Goal: Transaction & Acquisition: Book appointment/travel/reservation

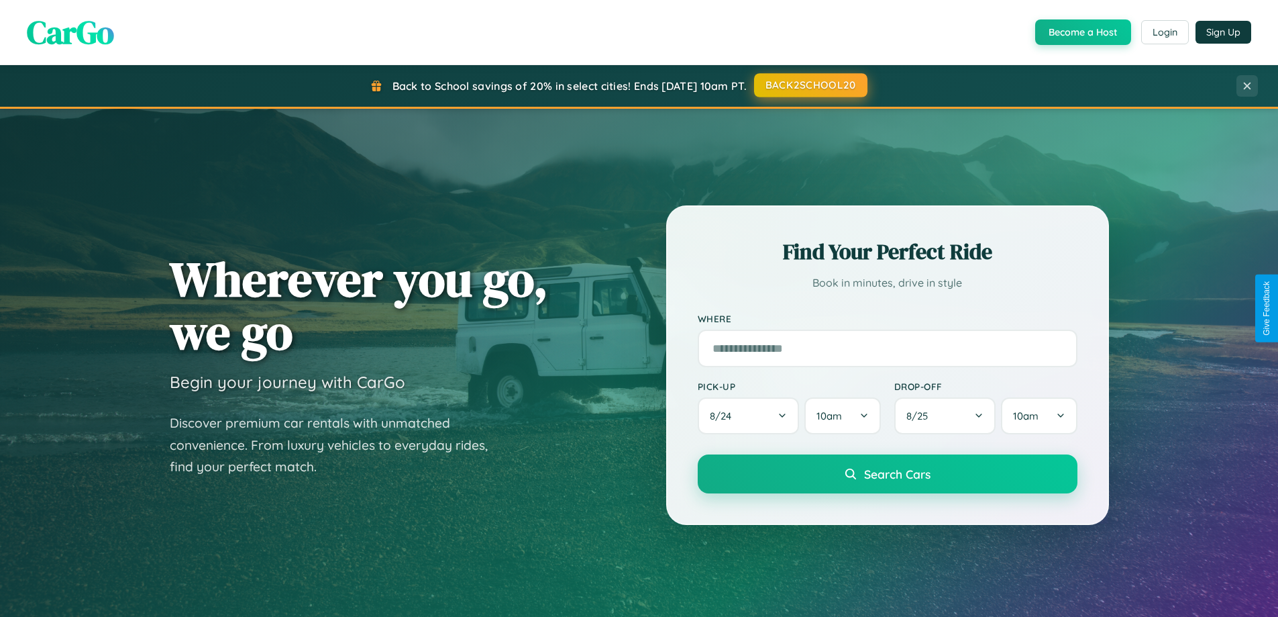
click at [810, 86] on button "BACK2SCHOOL20" at bounding box center [810, 85] width 113 height 24
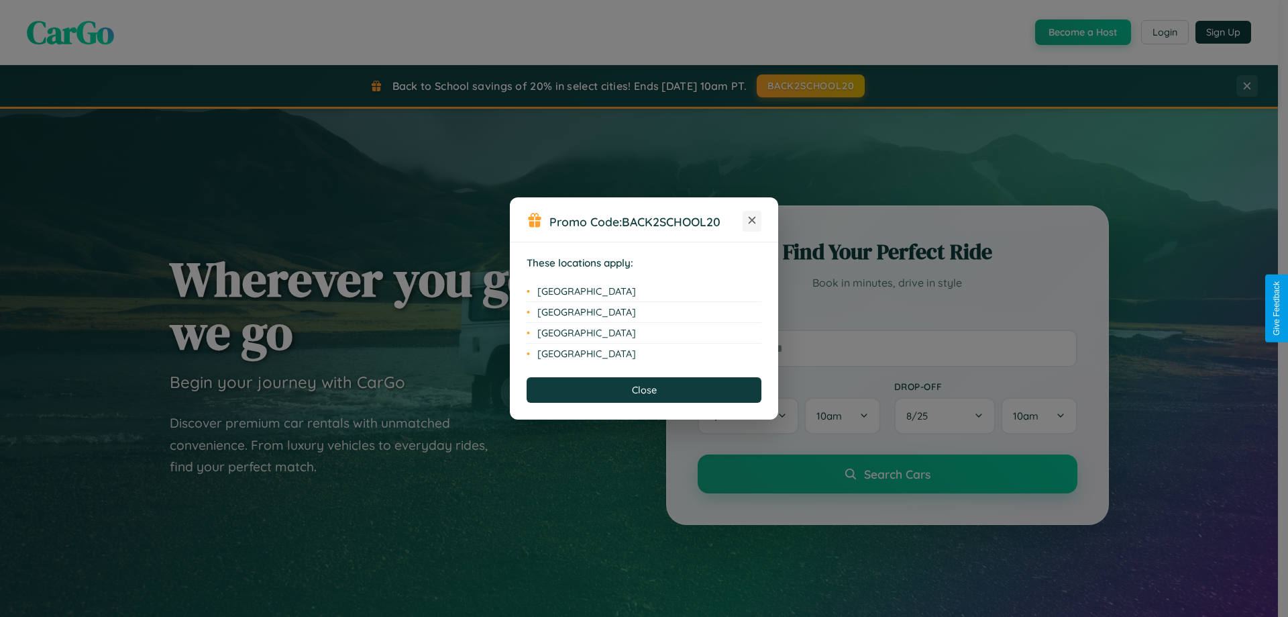
click at [752, 221] on icon at bounding box center [752, 220] width 7 height 7
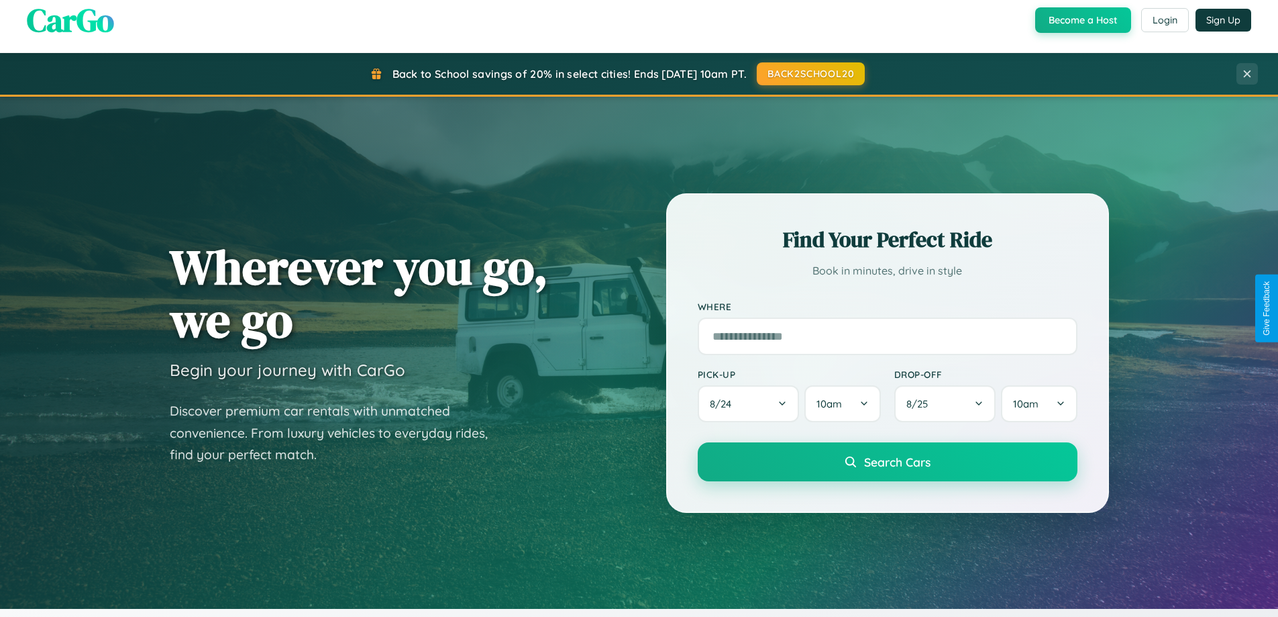
scroll to position [578, 0]
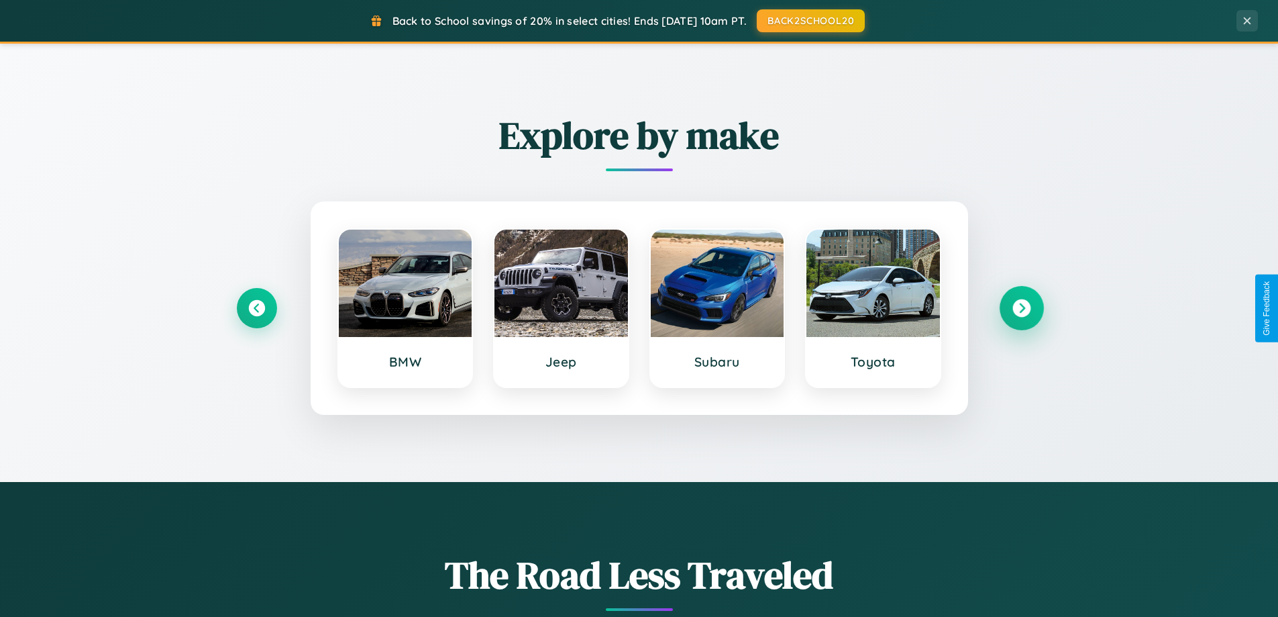
click at [1021, 308] on icon at bounding box center [1021, 308] width 18 height 18
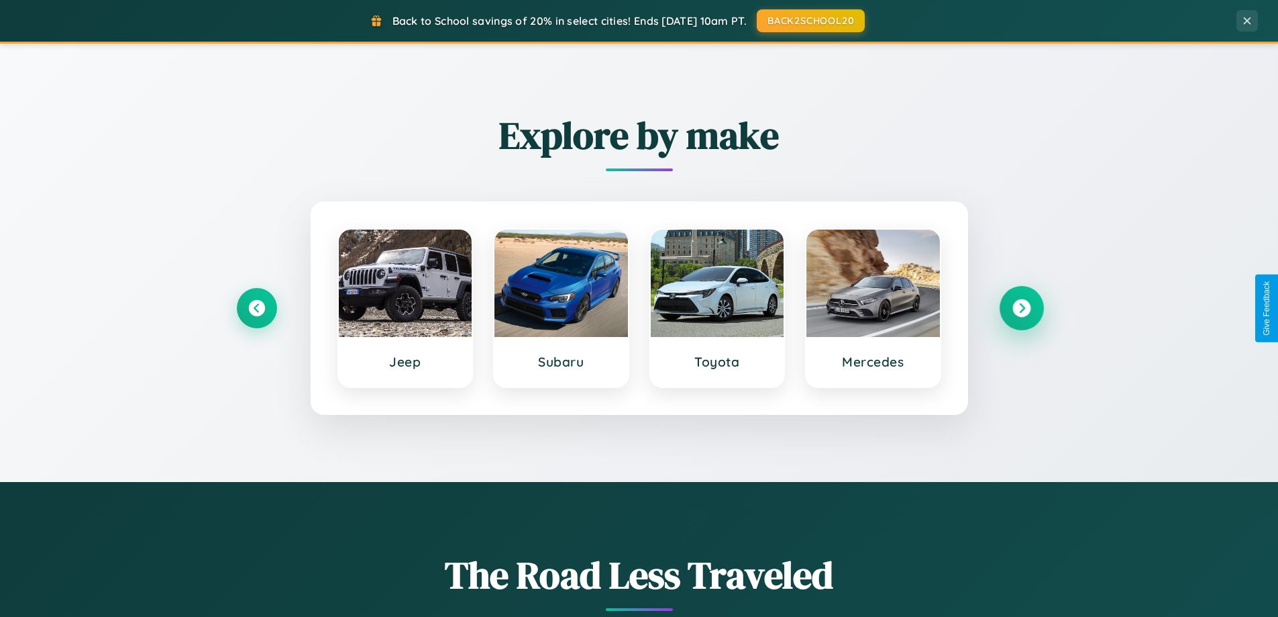
click at [1021, 308] on icon at bounding box center [1021, 308] width 18 height 18
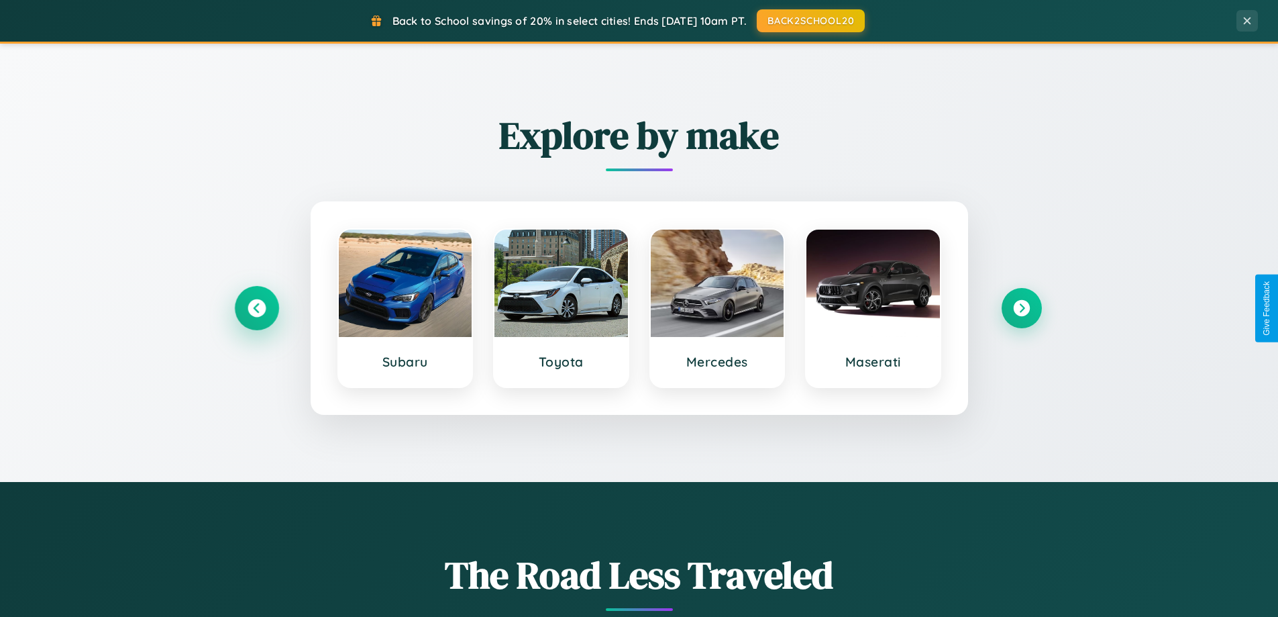
click at [256, 308] on icon at bounding box center [257, 308] width 18 height 18
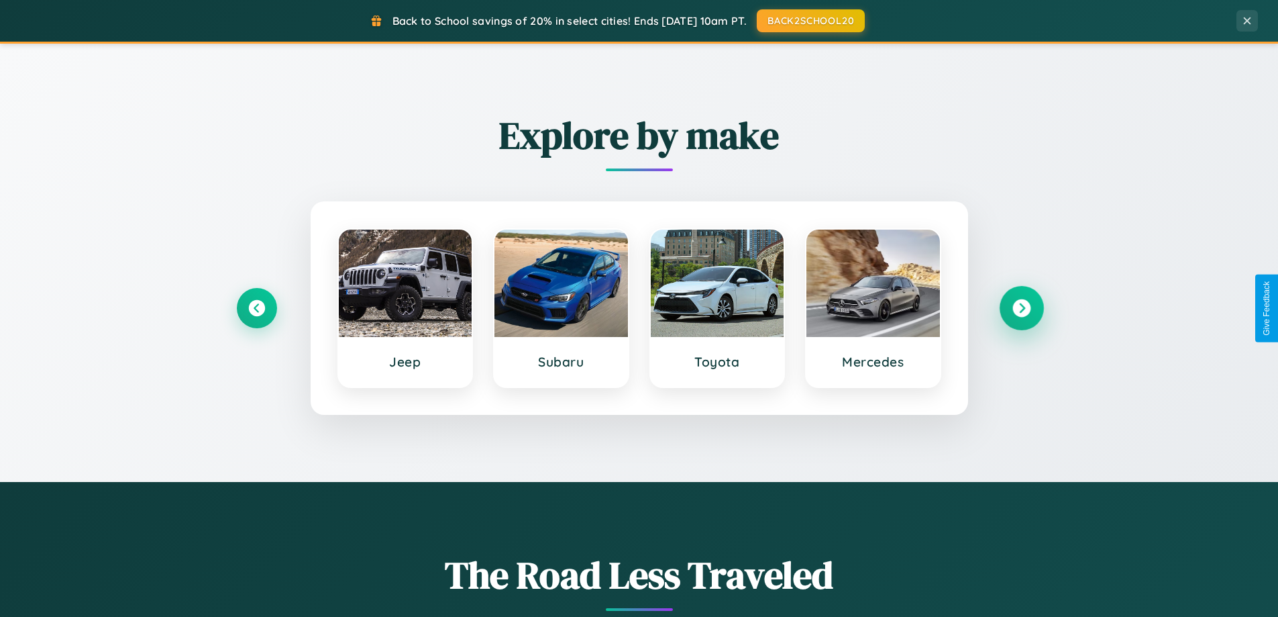
click at [1021, 308] on icon at bounding box center [1021, 308] width 18 height 18
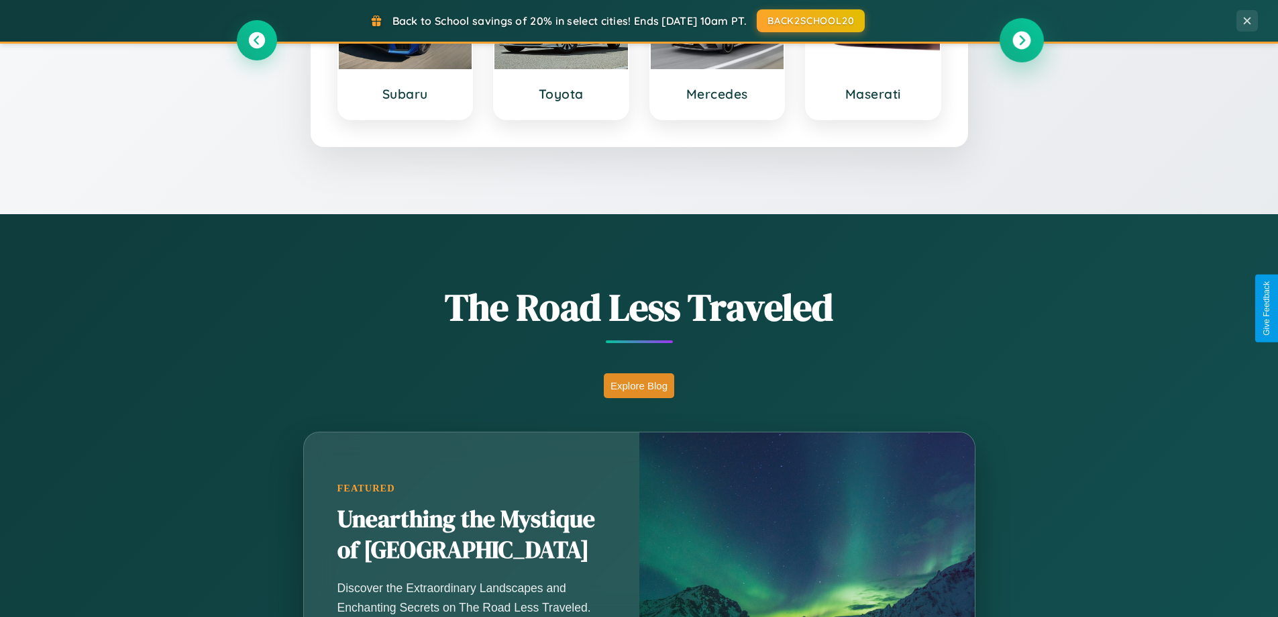
scroll to position [2156, 0]
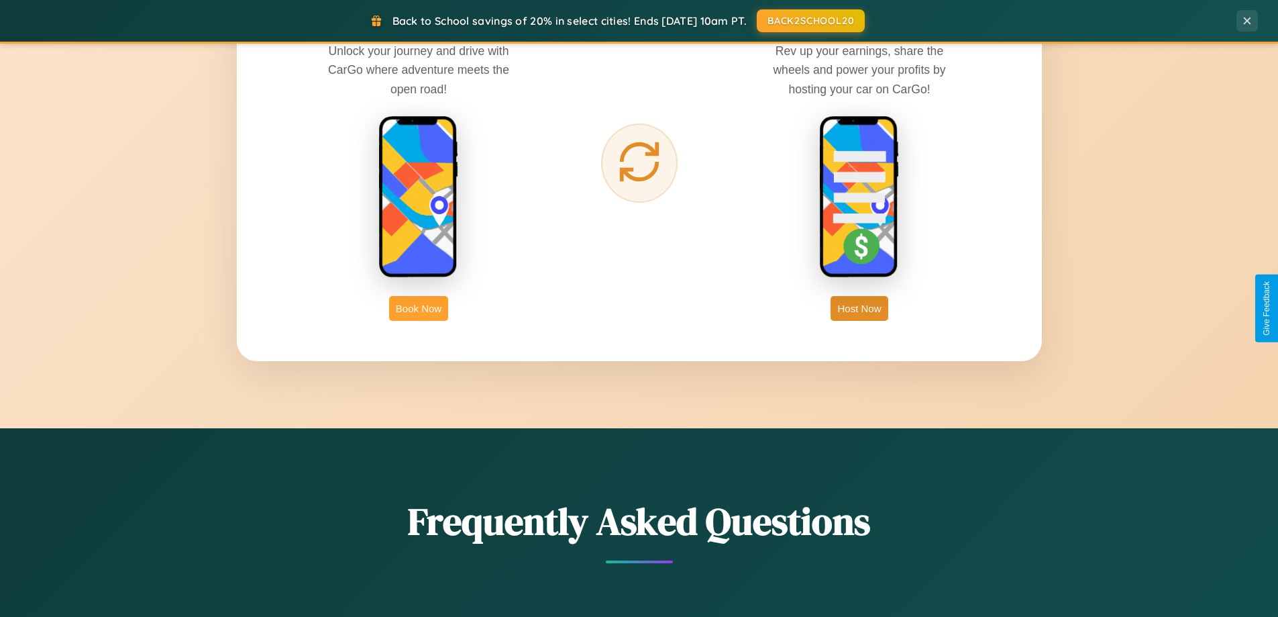
click at [419, 308] on button "Book Now" at bounding box center [418, 308] width 59 height 25
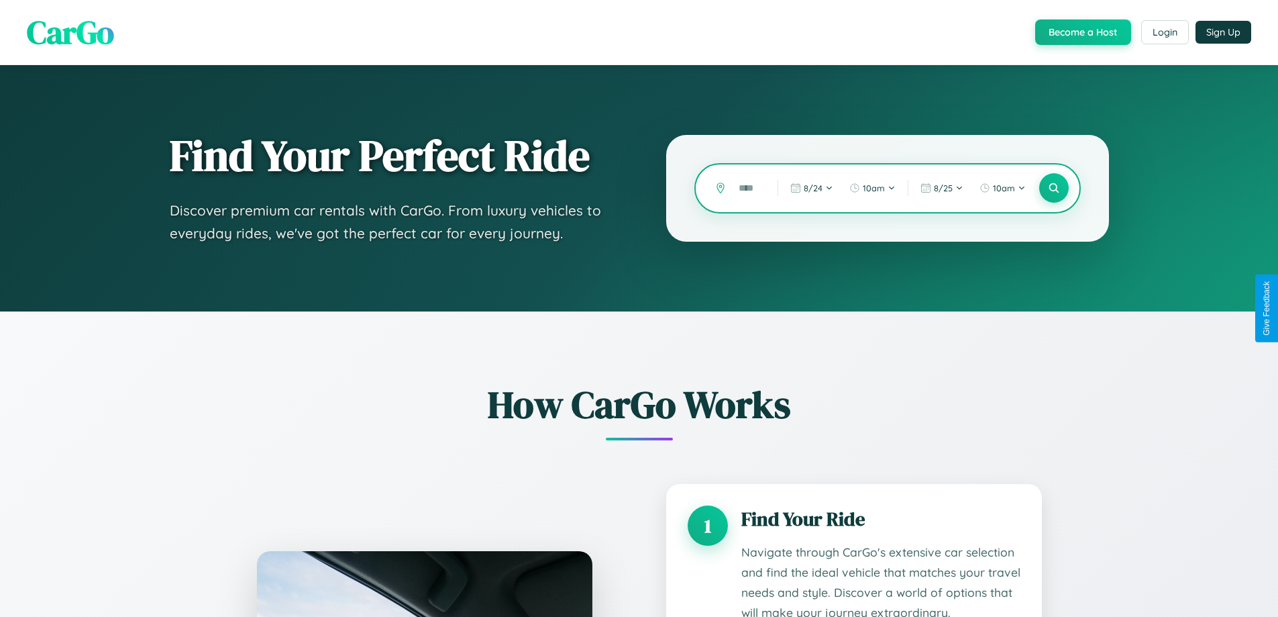
click at [748, 188] on input "text" at bounding box center [748, 187] width 32 height 23
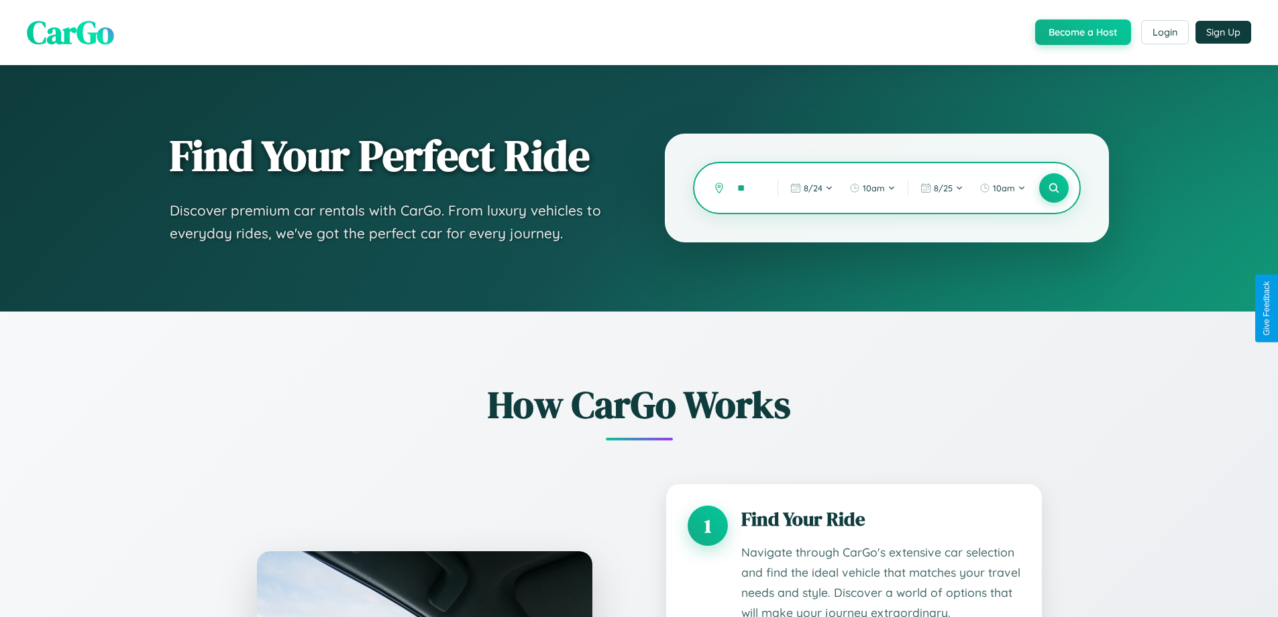
type input "*"
type input "******"
click at [1053, 188] on icon at bounding box center [1053, 188] width 13 height 13
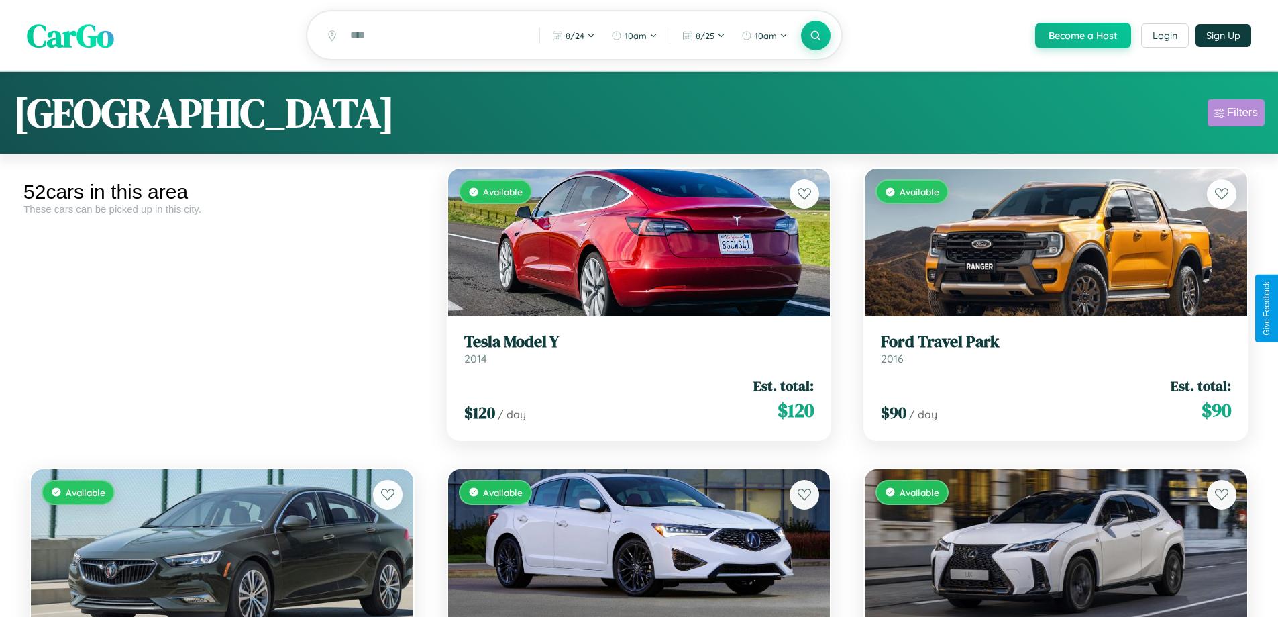
click at [1236, 115] on div "Filters" at bounding box center [1242, 112] width 31 height 13
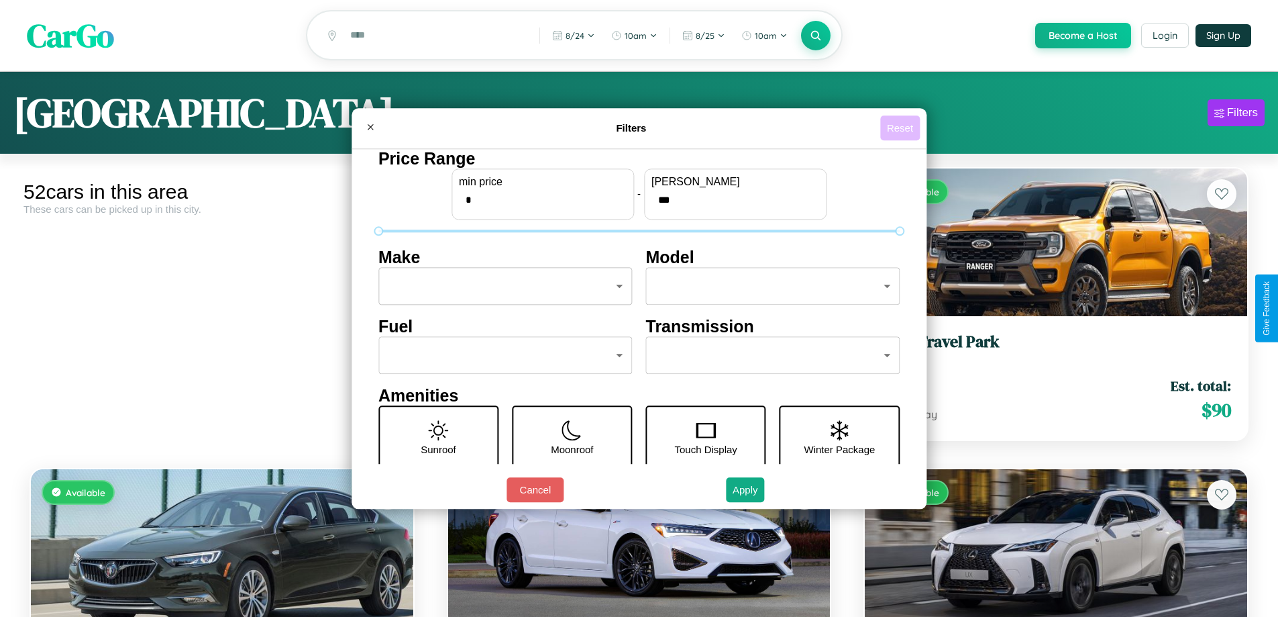
click at [902, 127] on button "Reset" at bounding box center [900, 127] width 40 height 25
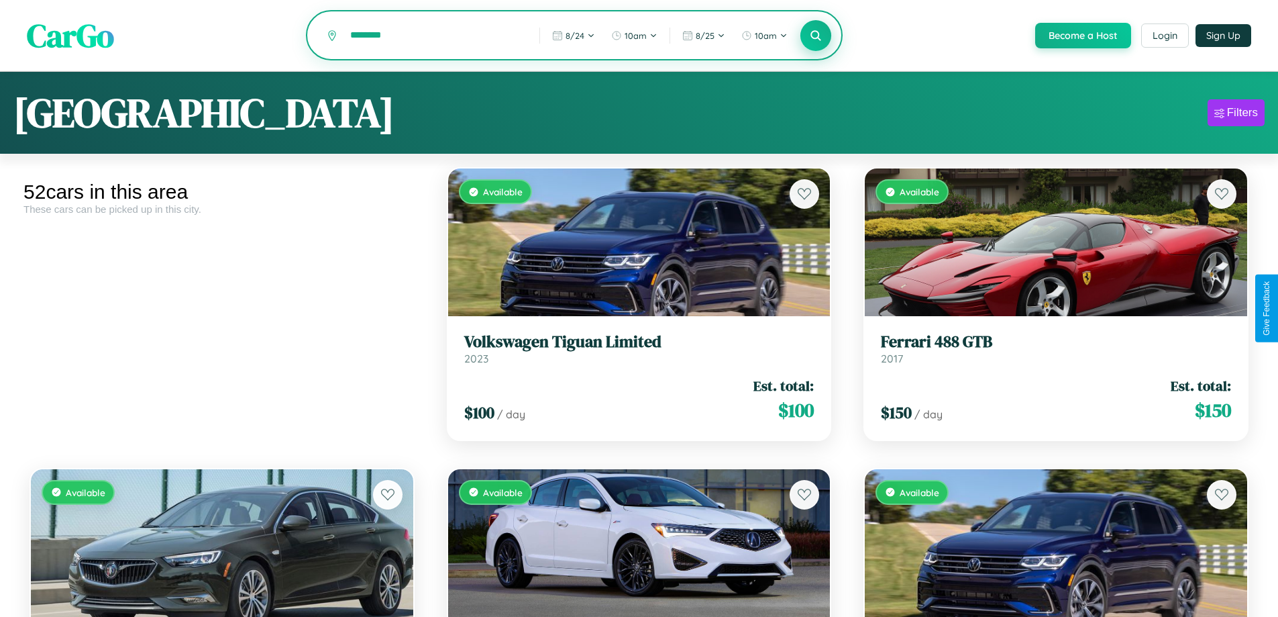
type input "********"
click at [815, 36] on icon at bounding box center [816, 35] width 13 height 13
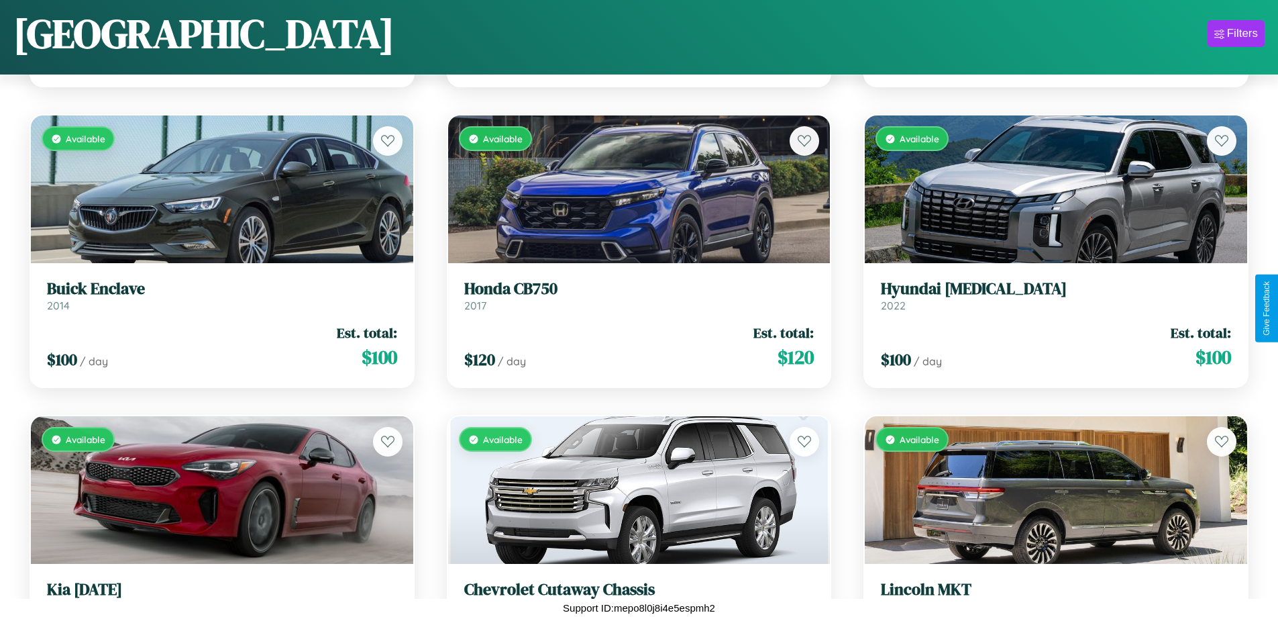
scroll to position [4395, 0]
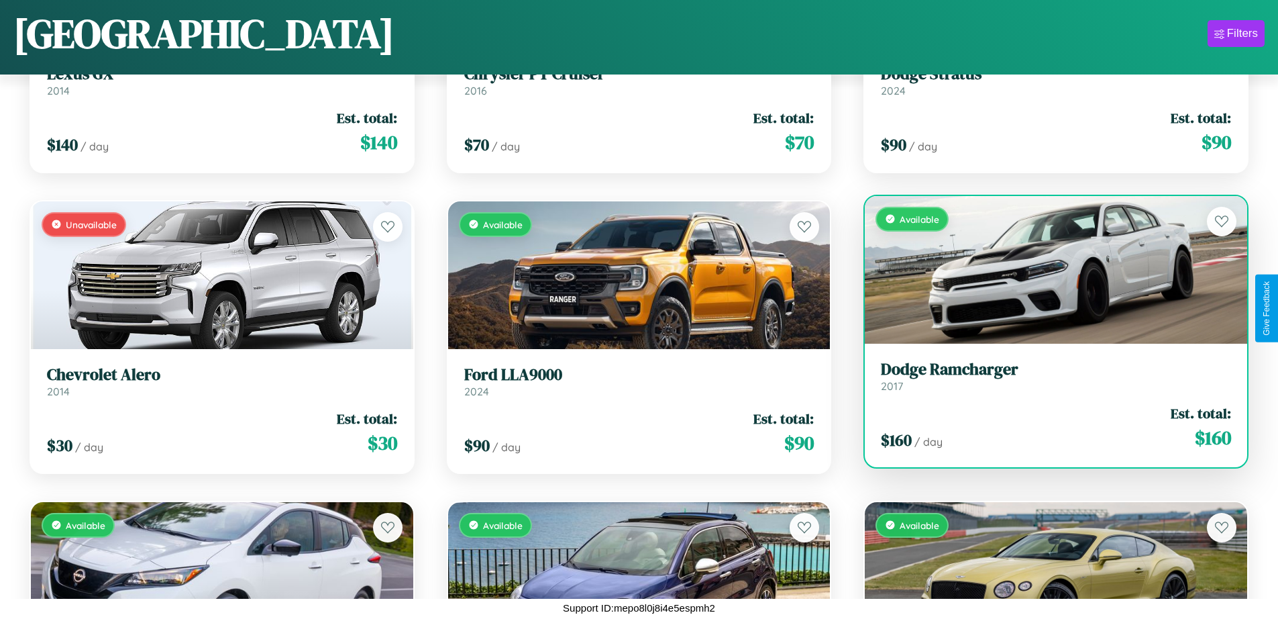
click at [1047, 376] on h3 "Dodge Ramcharger" at bounding box center [1056, 369] width 350 height 19
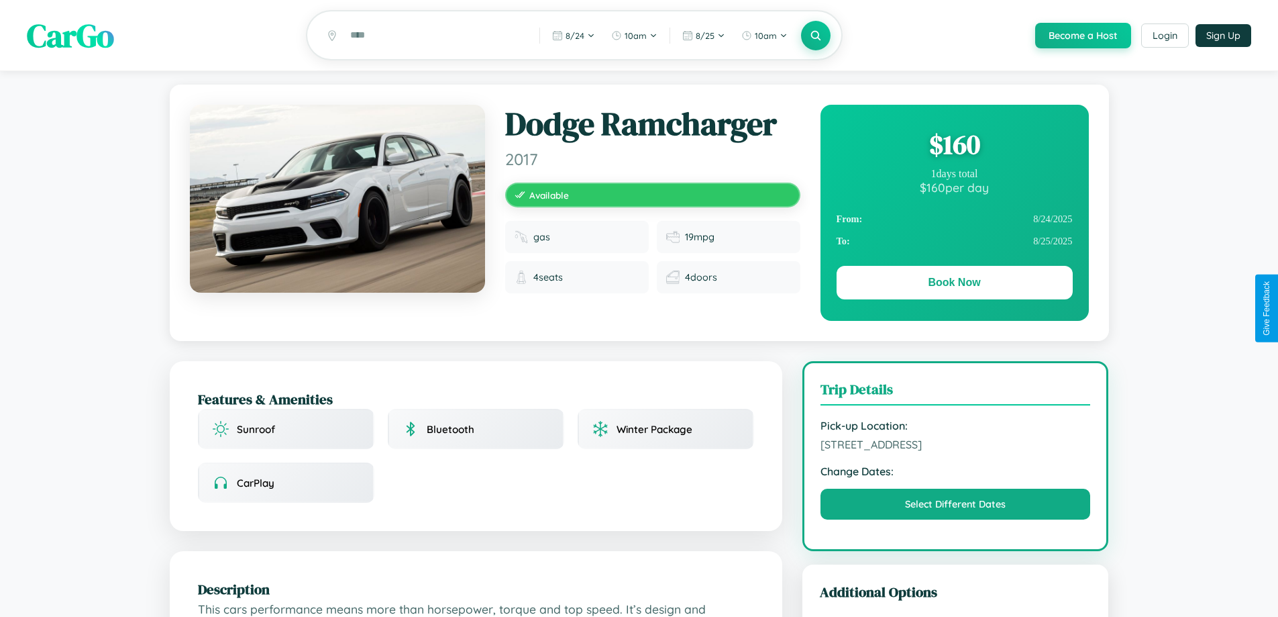
scroll to position [441, 0]
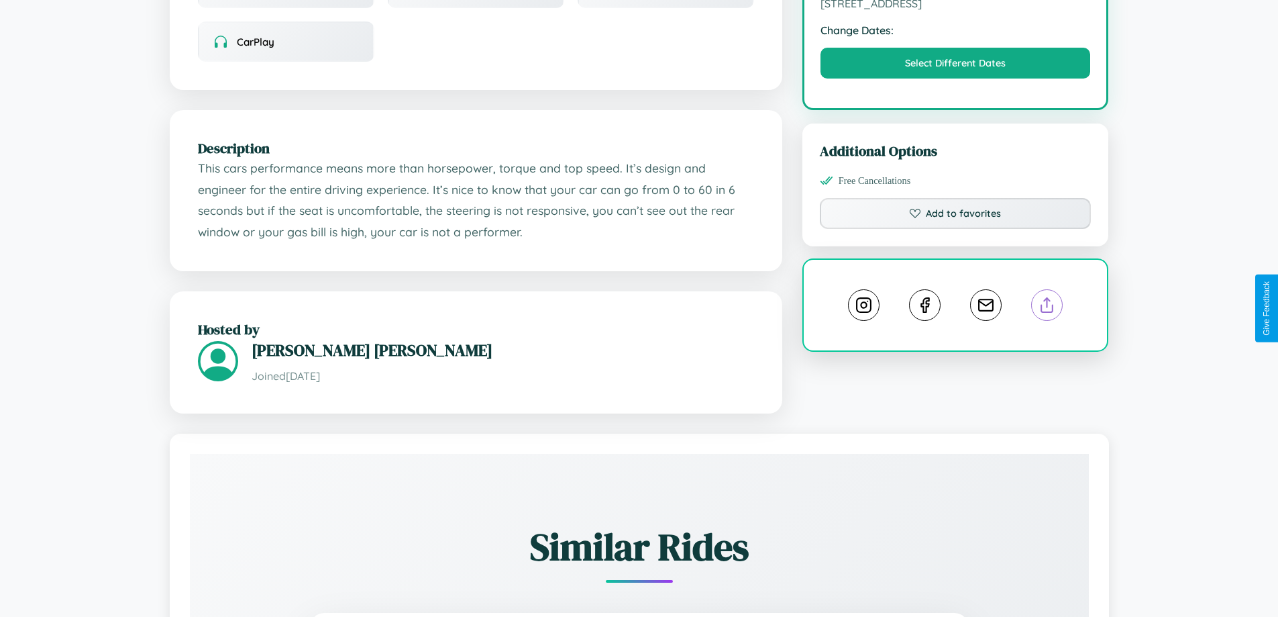
click at [1047, 307] on line at bounding box center [1047, 302] width 0 height 9
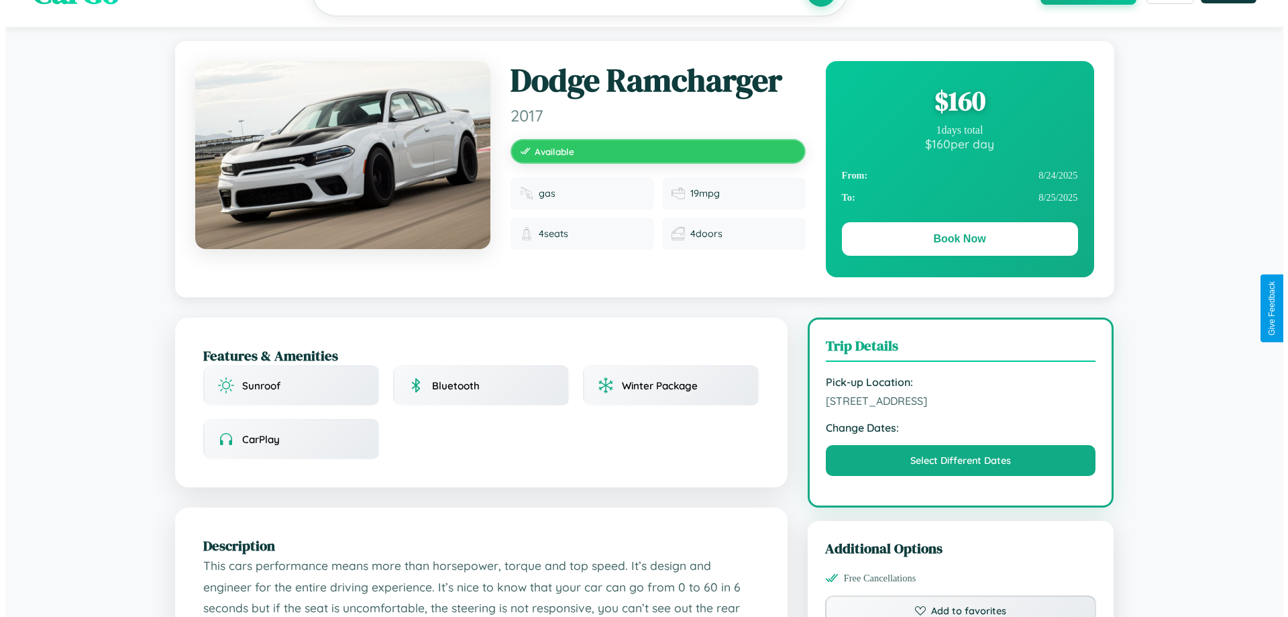
scroll to position [0, 0]
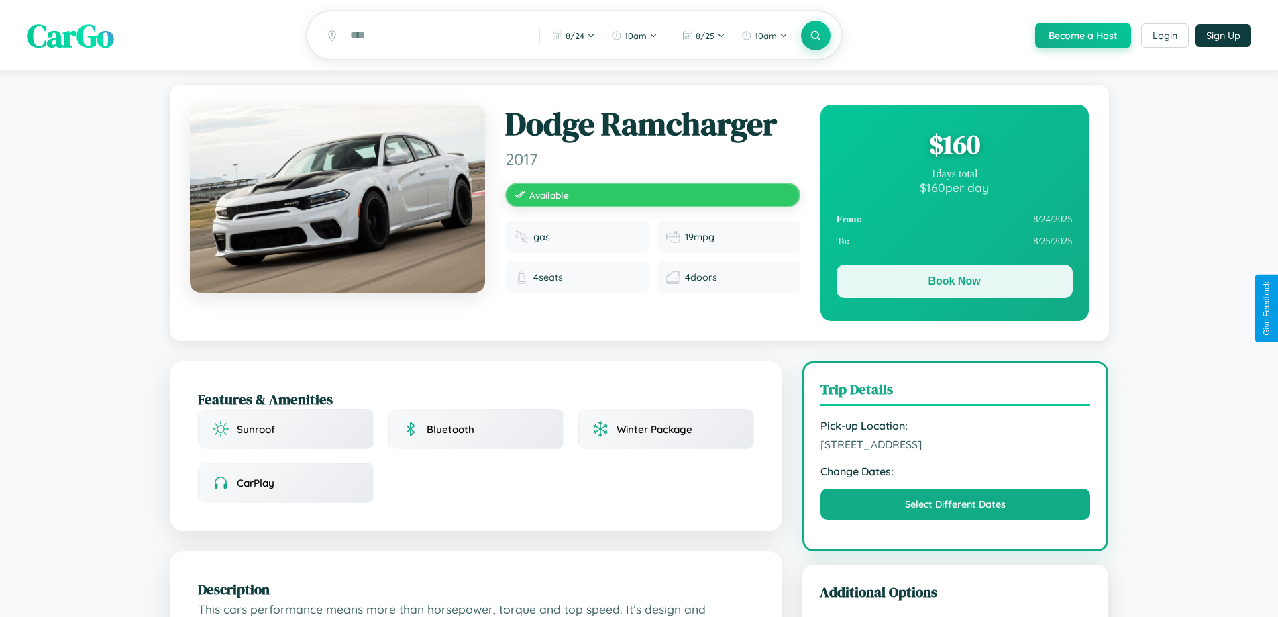
click at [954, 283] on button "Book Now" at bounding box center [955, 281] width 236 height 34
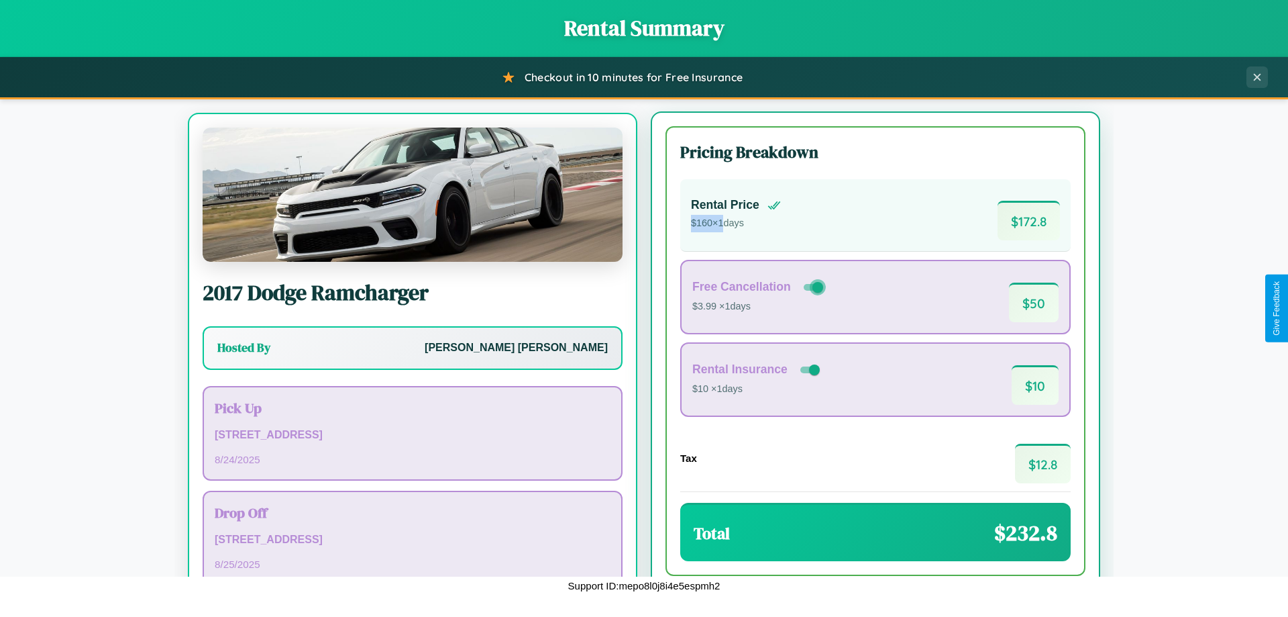
scroll to position [62, 0]
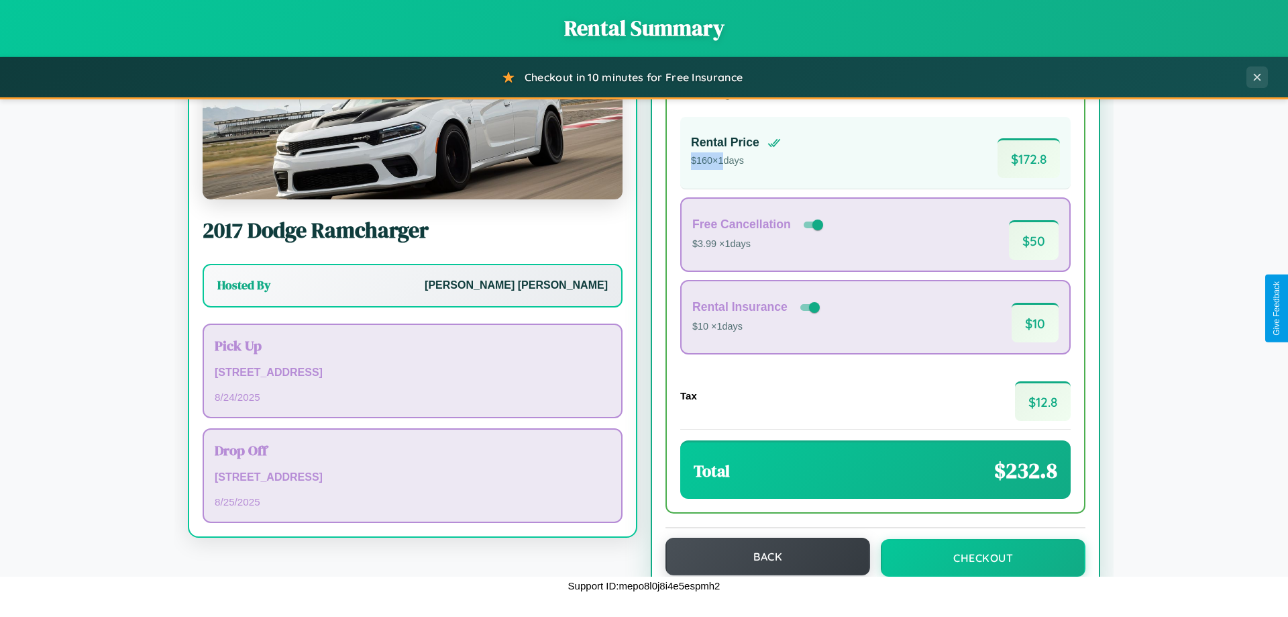
click at [762, 556] on button "Back" at bounding box center [768, 556] width 205 height 38
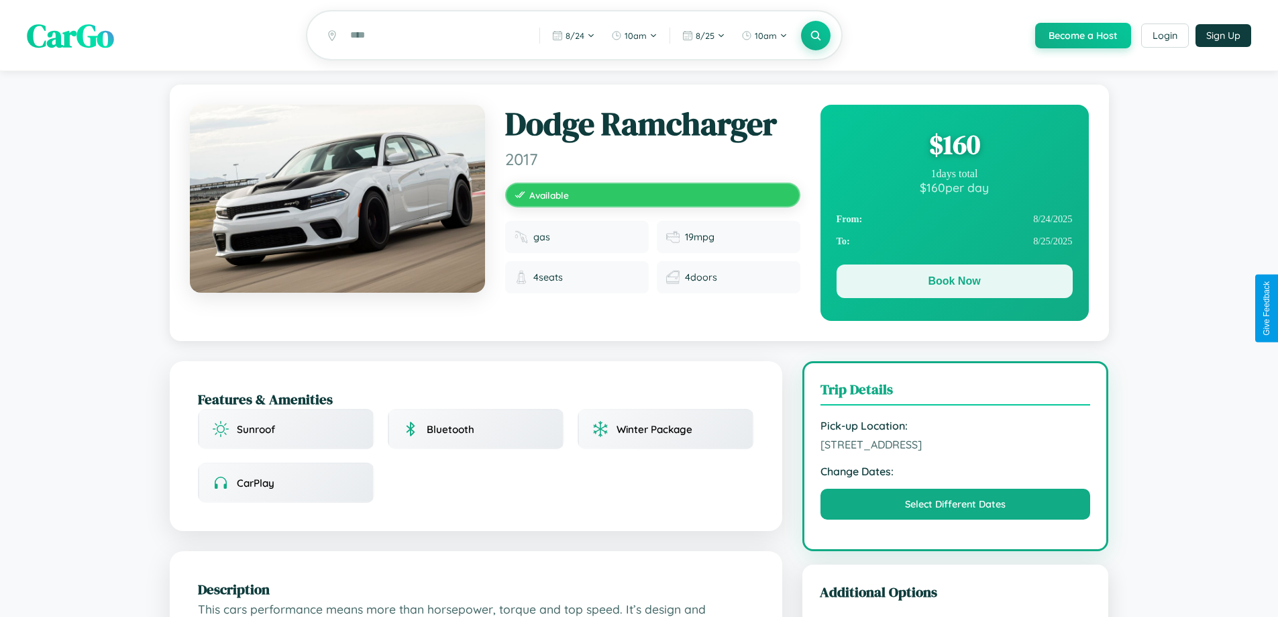
click at [954, 284] on button "Book Now" at bounding box center [955, 281] width 236 height 34
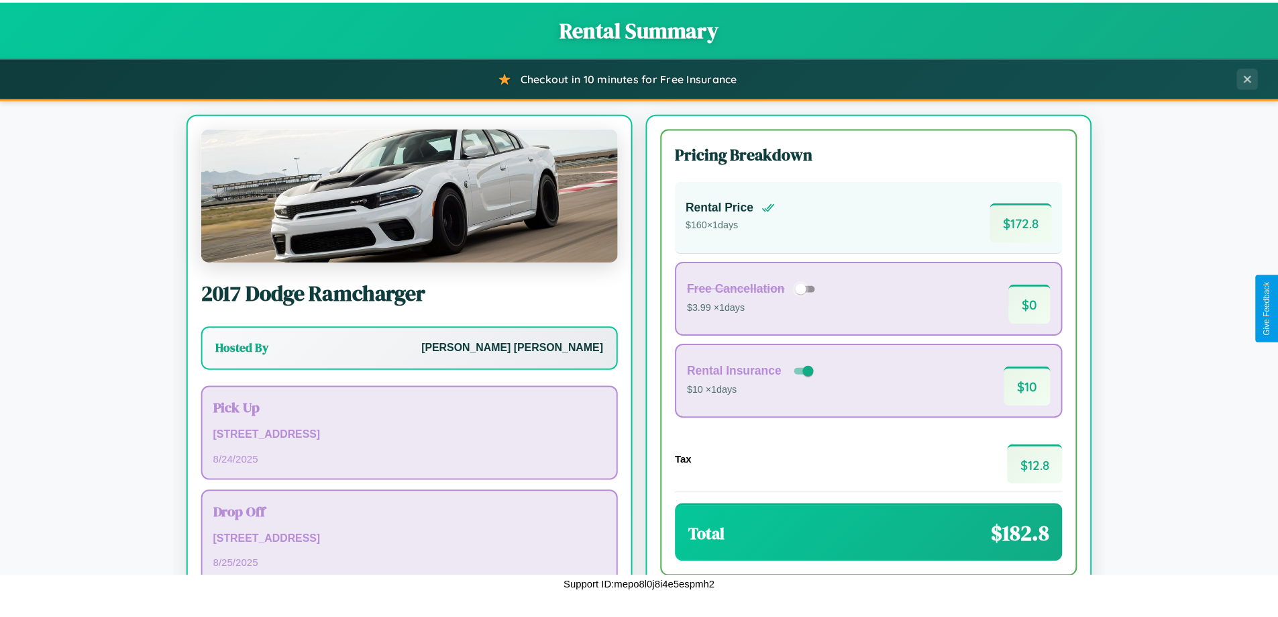
scroll to position [92, 0]
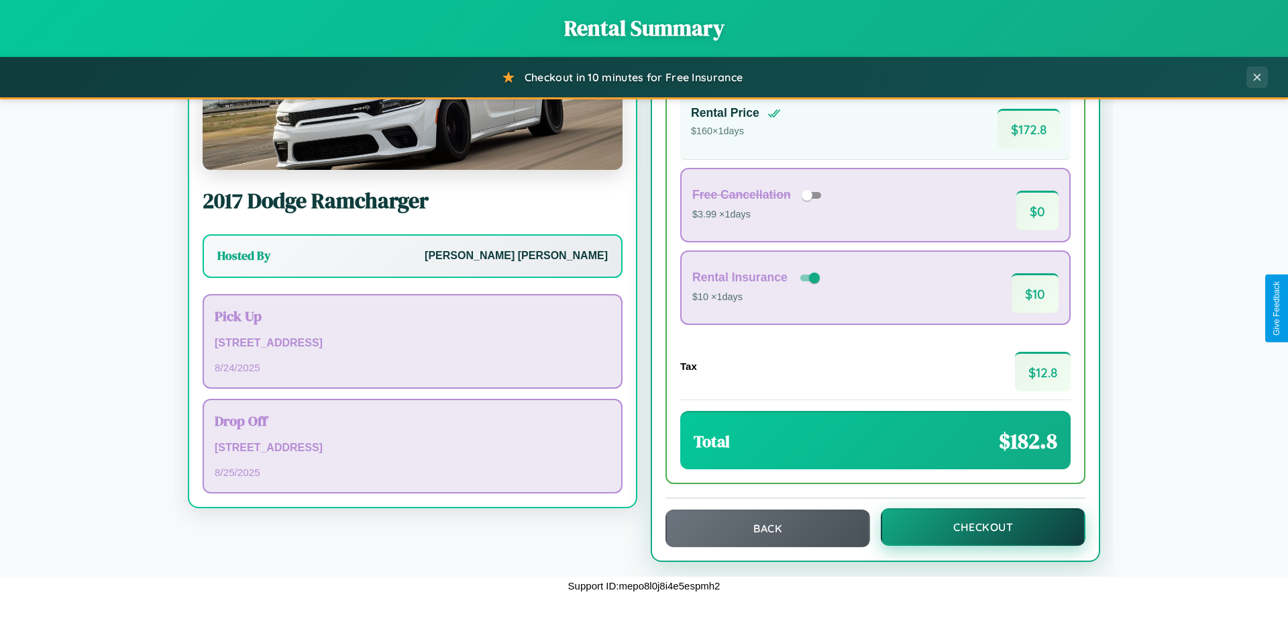
click at [974, 527] on button "Checkout" at bounding box center [983, 527] width 205 height 38
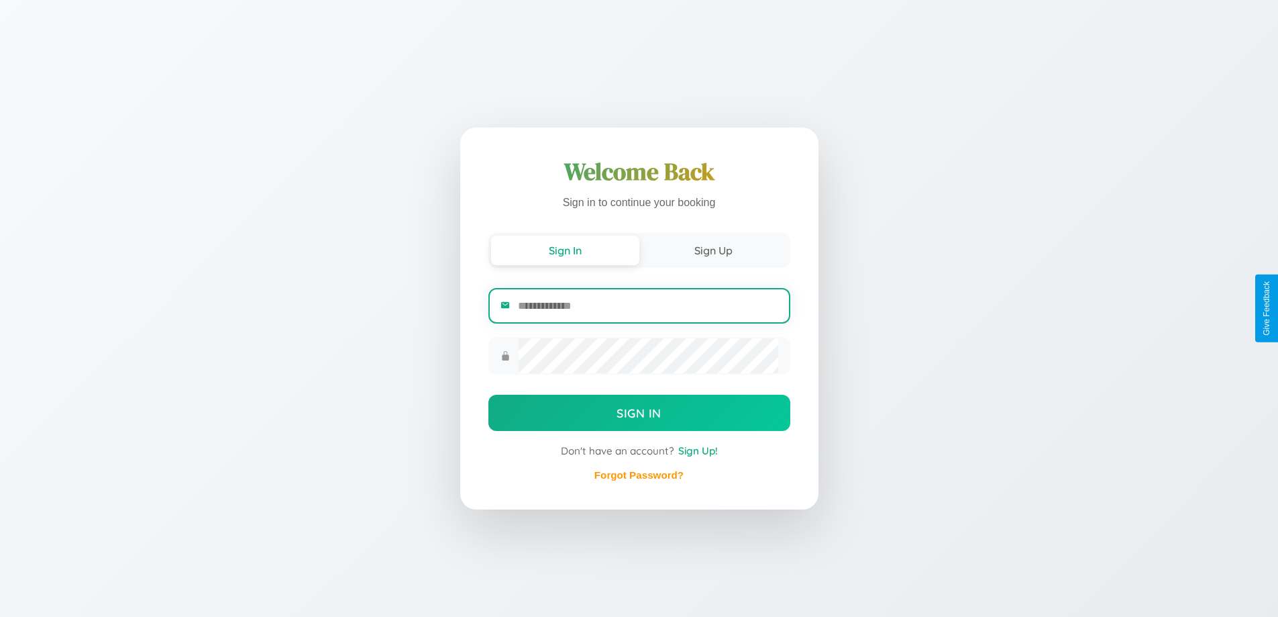
click at [647, 305] on input "email" at bounding box center [648, 305] width 260 height 33
type input "**********"
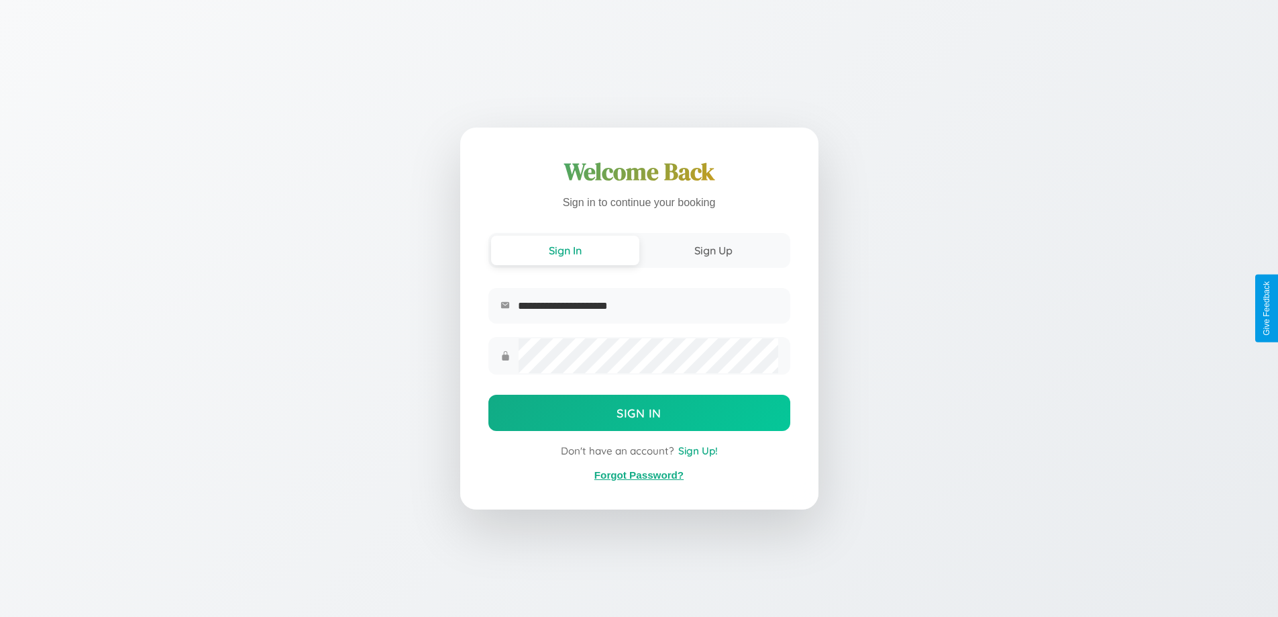
click at [639, 475] on link "Forgot Password?" at bounding box center [638, 474] width 89 height 11
